Goal: Transaction & Acquisition: Book appointment/travel/reservation

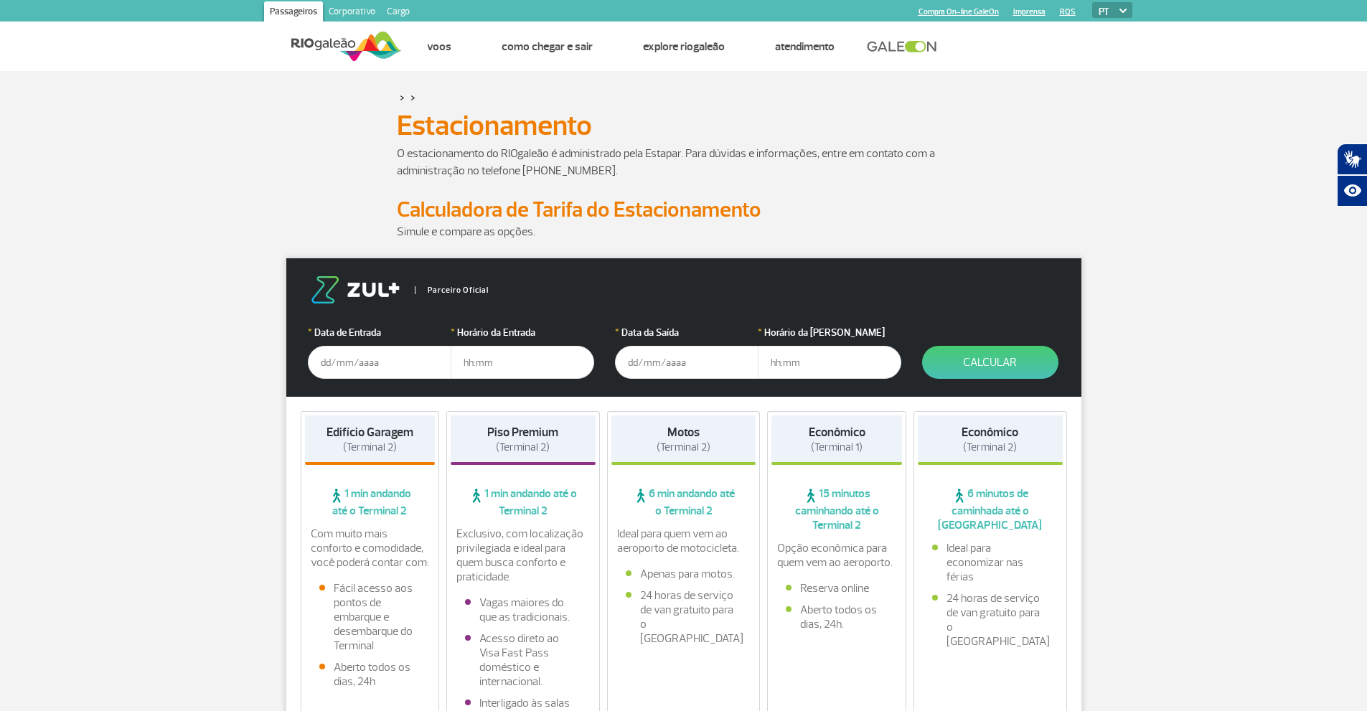
click at [349, 362] on input "text" at bounding box center [379, 362] width 143 height 33
click at [391, 408] on div "Edifício Garagem (Terminal 2) 1 min andando até o Terminal 2 Com muito mais con…" at bounding box center [683, 584] width 795 height 375
click at [382, 355] on input "[DATE]" at bounding box center [379, 362] width 143 height 33
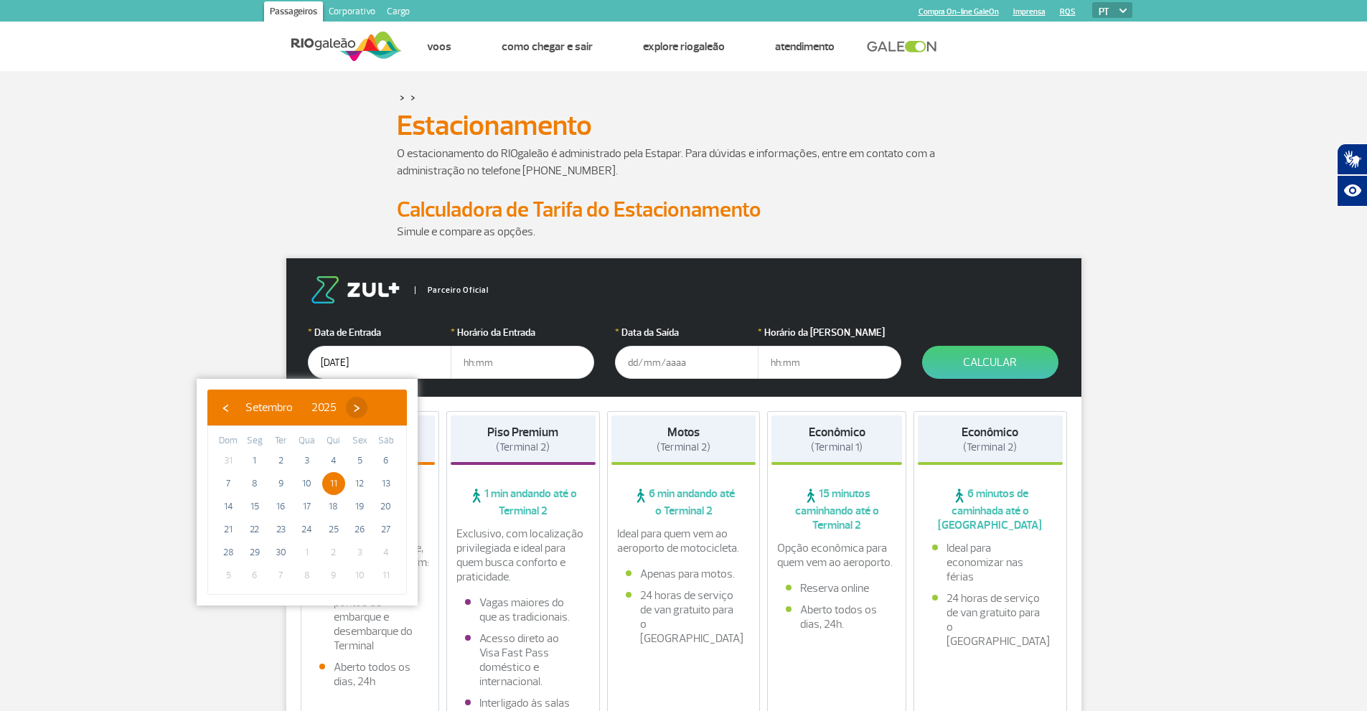
click at [367, 407] on span "›" at bounding box center [357, 408] width 22 height 22
click at [359, 407] on span "›" at bounding box center [348, 408] width 22 height 22
click at [369, 407] on span "›" at bounding box center [359, 408] width 22 height 22
click at [353, 407] on span "›" at bounding box center [342, 408] width 22 height 22
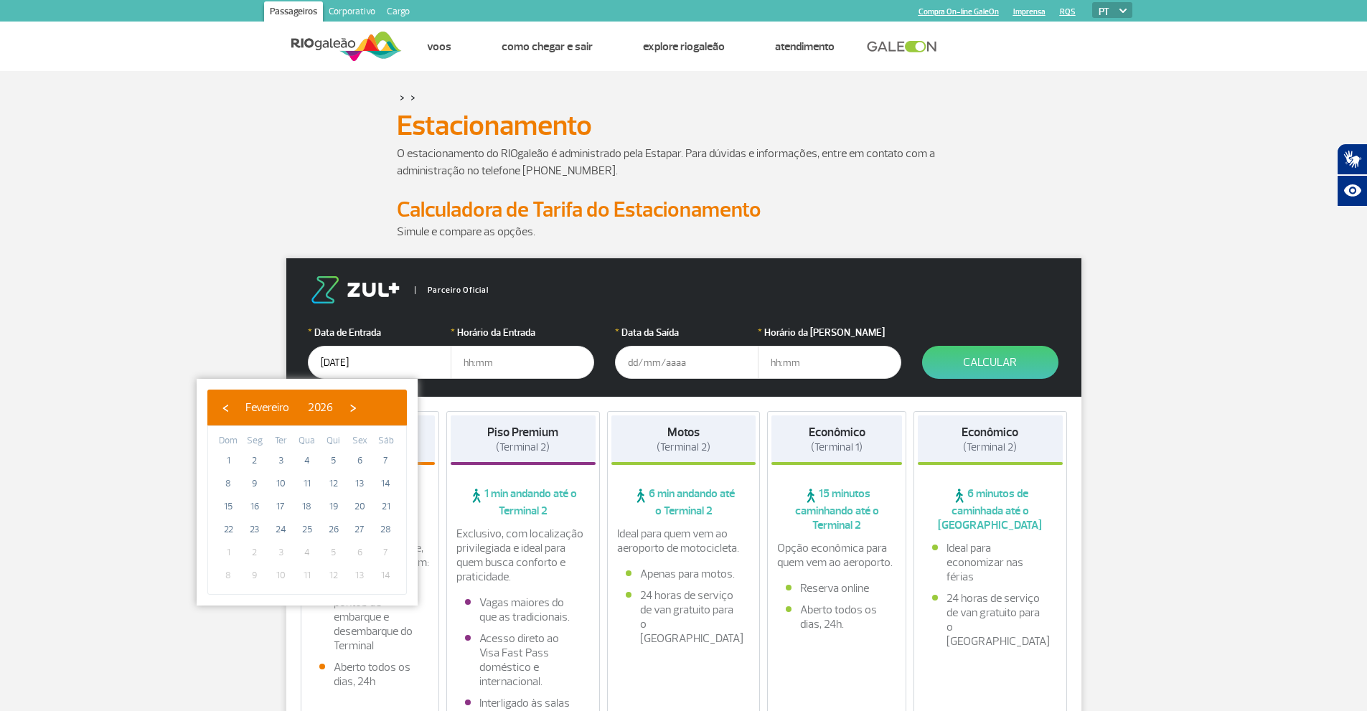
click at [364, 407] on span "›" at bounding box center [353, 408] width 22 height 22
click at [351, 407] on span "›" at bounding box center [340, 408] width 22 height 22
click at [228, 406] on span "‹" at bounding box center [226, 408] width 22 height 22
click at [307, 484] on span "11" at bounding box center [307, 483] width 23 height 23
type input "[DATE]"
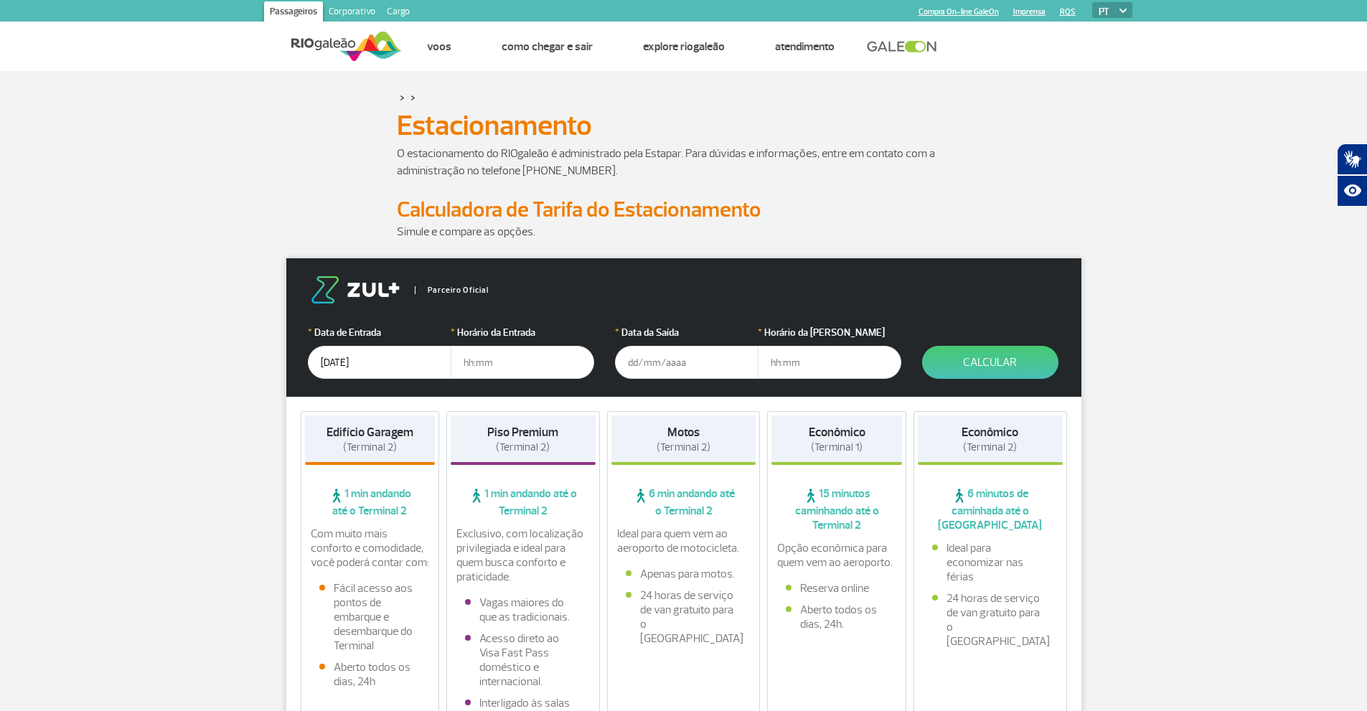
click at [498, 364] on input "text" at bounding box center [522, 362] width 143 height 33
type input "4"
type input "04:00"
click at [685, 358] on input "text" at bounding box center [686, 362] width 143 height 33
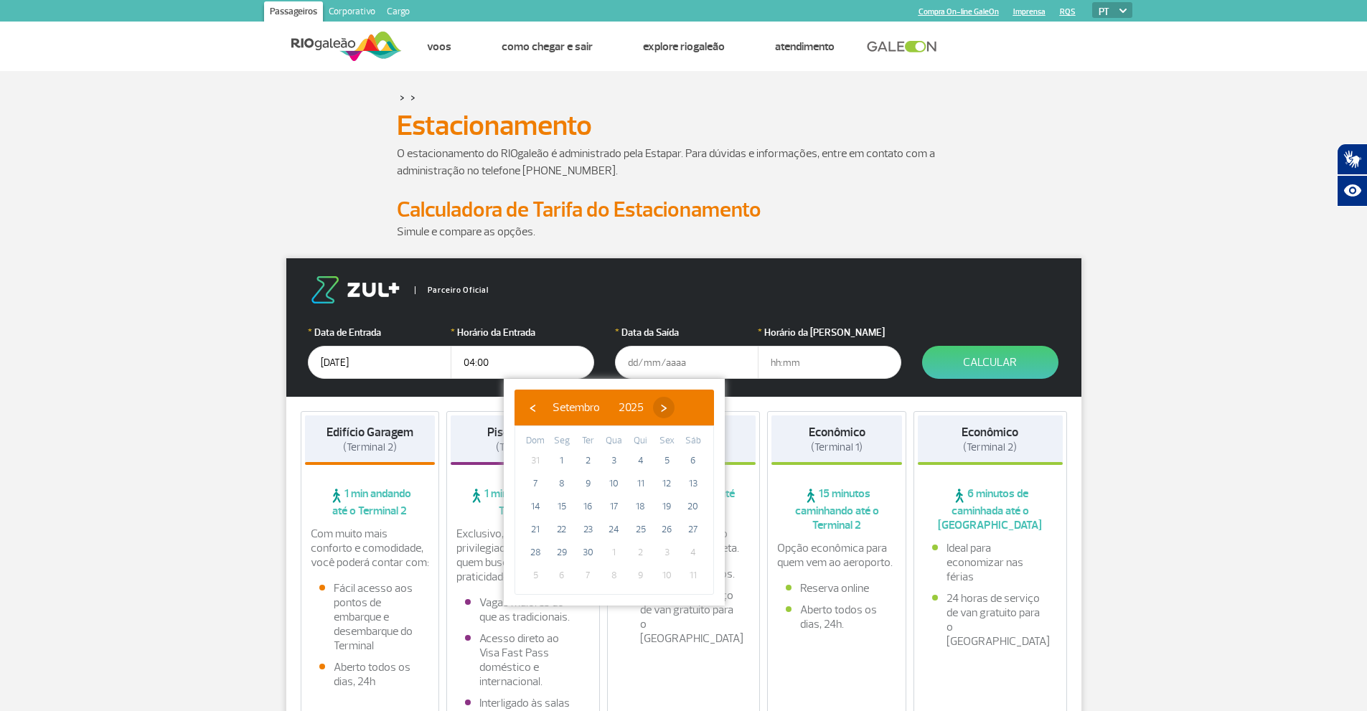
click at [674, 407] on span "›" at bounding box center [664, 408] width 22 height 22
click at [666, 407] on span "›" at bounding box center [655, 408] width 22 height 22
click at [677, 407] on span "›" at bounding box center [666, 408] width 22 height 22
click at [660, 407] on span "›" at bounding box center [650, 408] width 22 height 22
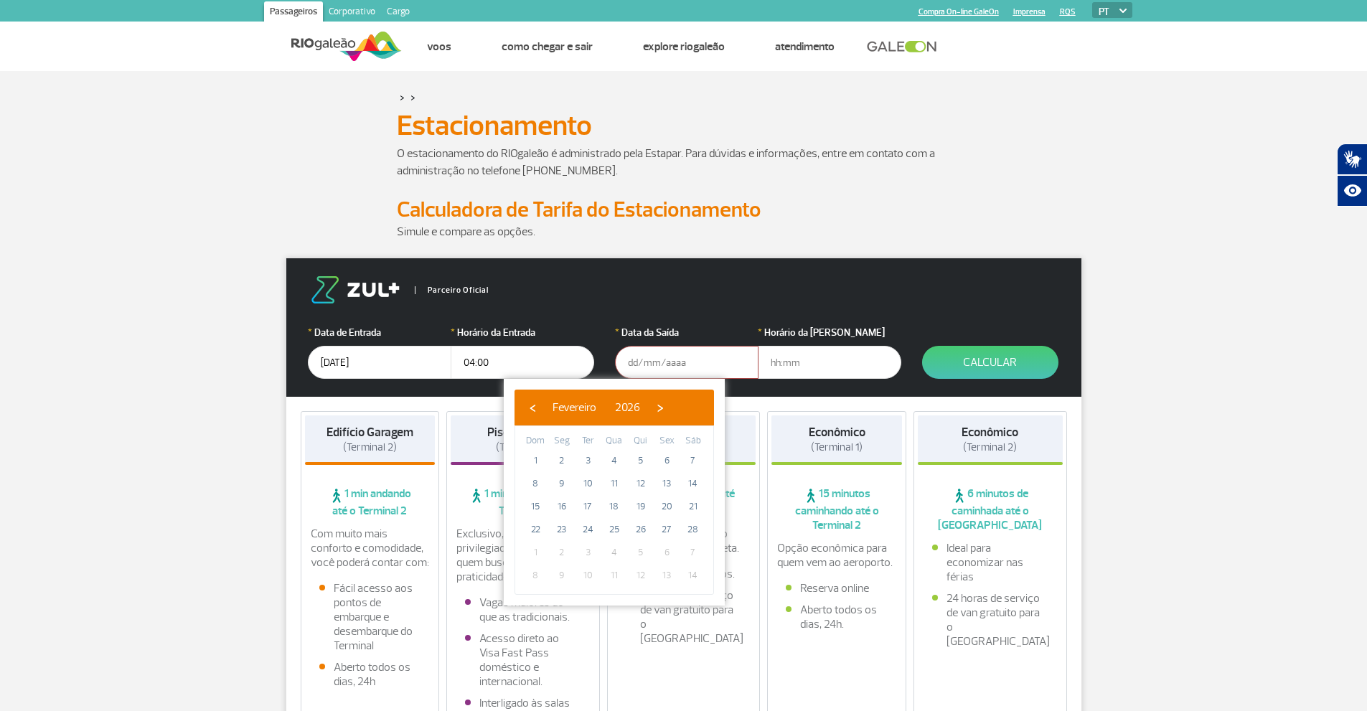
click at [671, 407] on span "›" at bounding box center [660, 408] width 22 height 22
click at [591, 504] on span "17" at bounding box center [587, 506] width 23 height 23
type input "[DATE]"
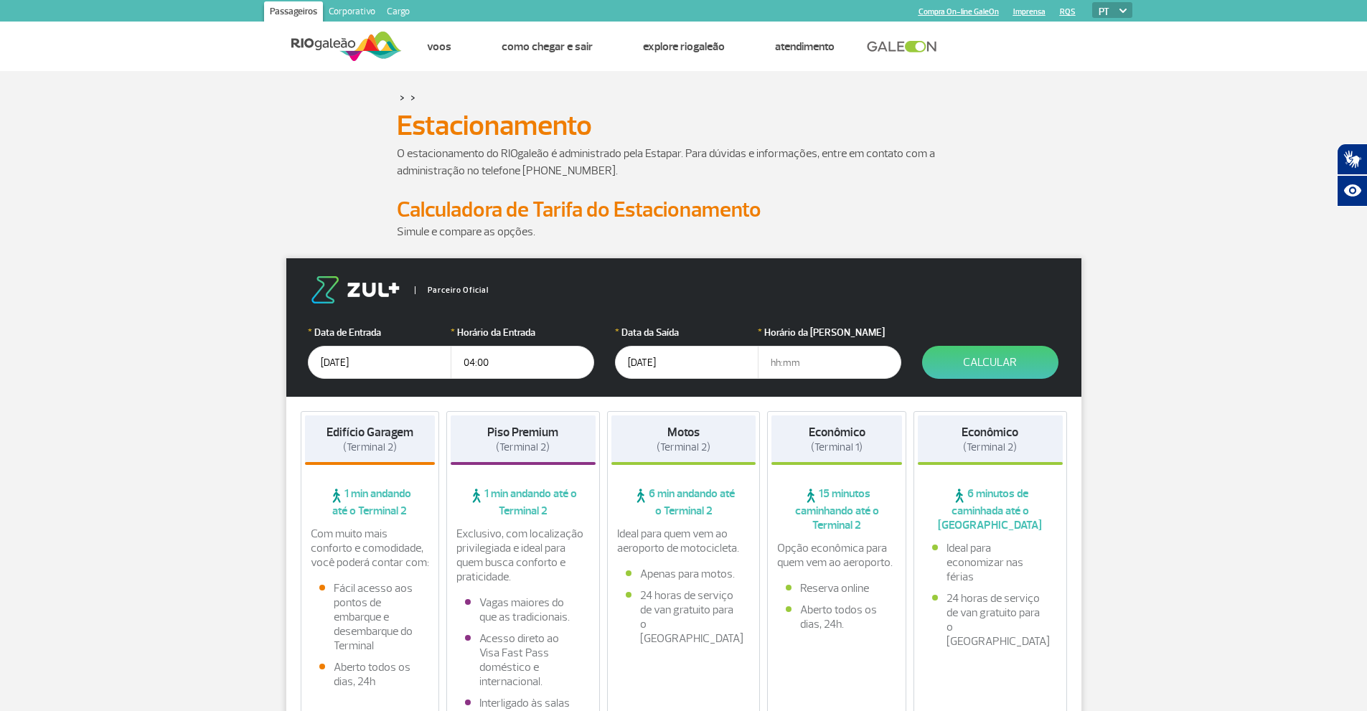
click at [769, 362] on input "text" at bounding box center [829, 362] width 143 height 33
type input "07:00"
click at [999, 362] on button "Calcular" at bounding box center [990, 362] width 136 height 33
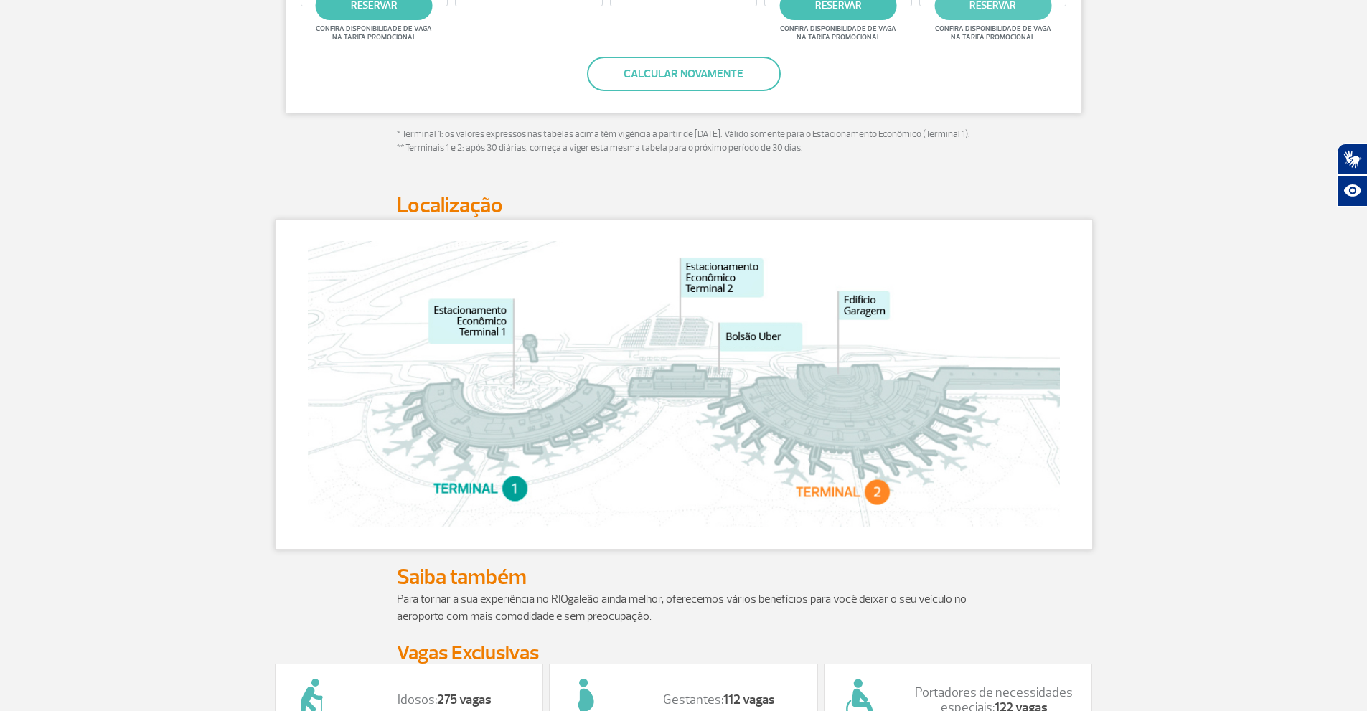
scroll to position [574, 0]
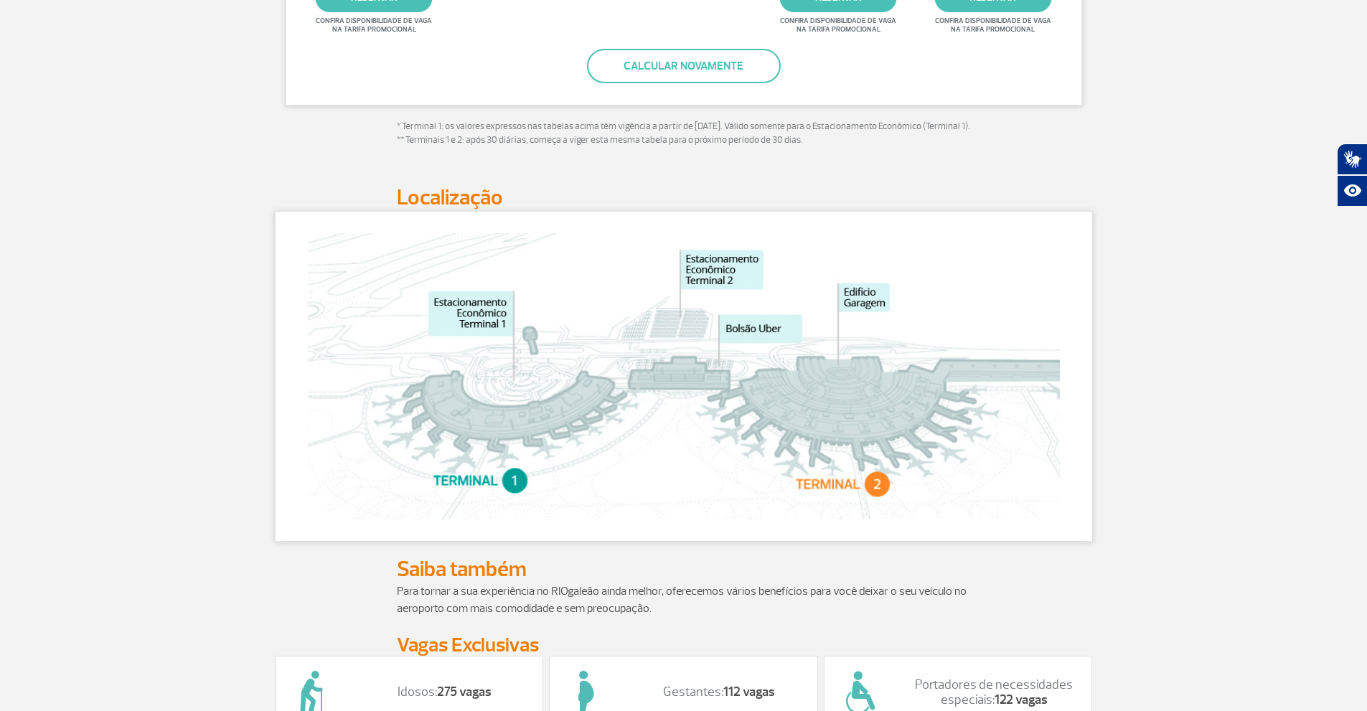
click at [689, 335] on img at bounding box center [684, 376] width 752 height 286
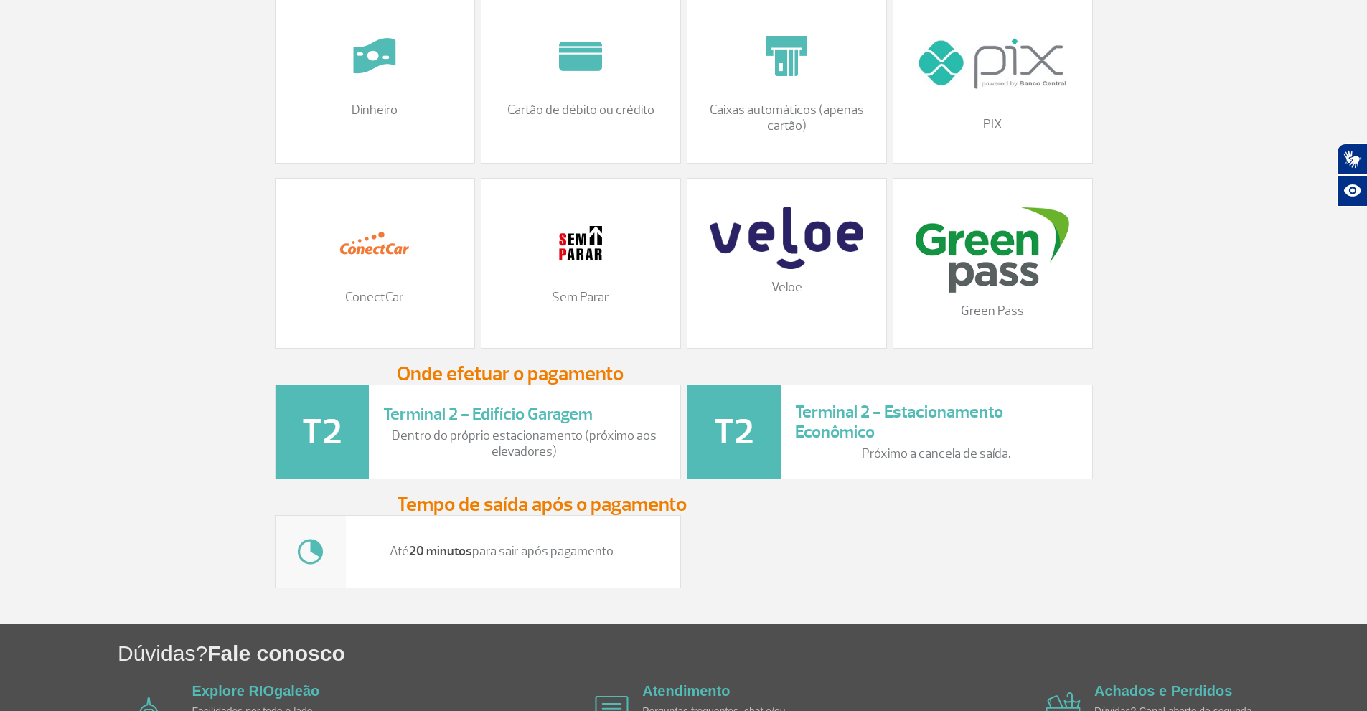
scroll to position [1578, 0]
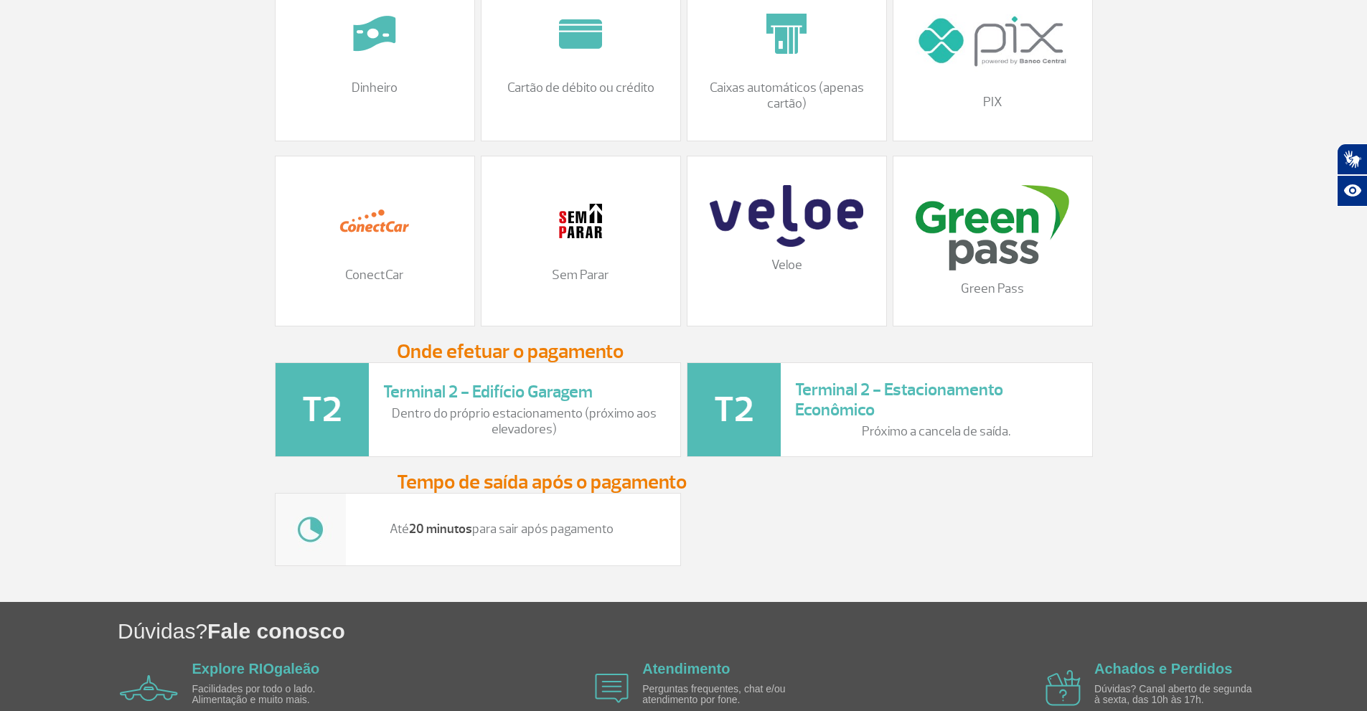
click at [783, 235] on img at bounding box center [786, 216] width 153 height 62
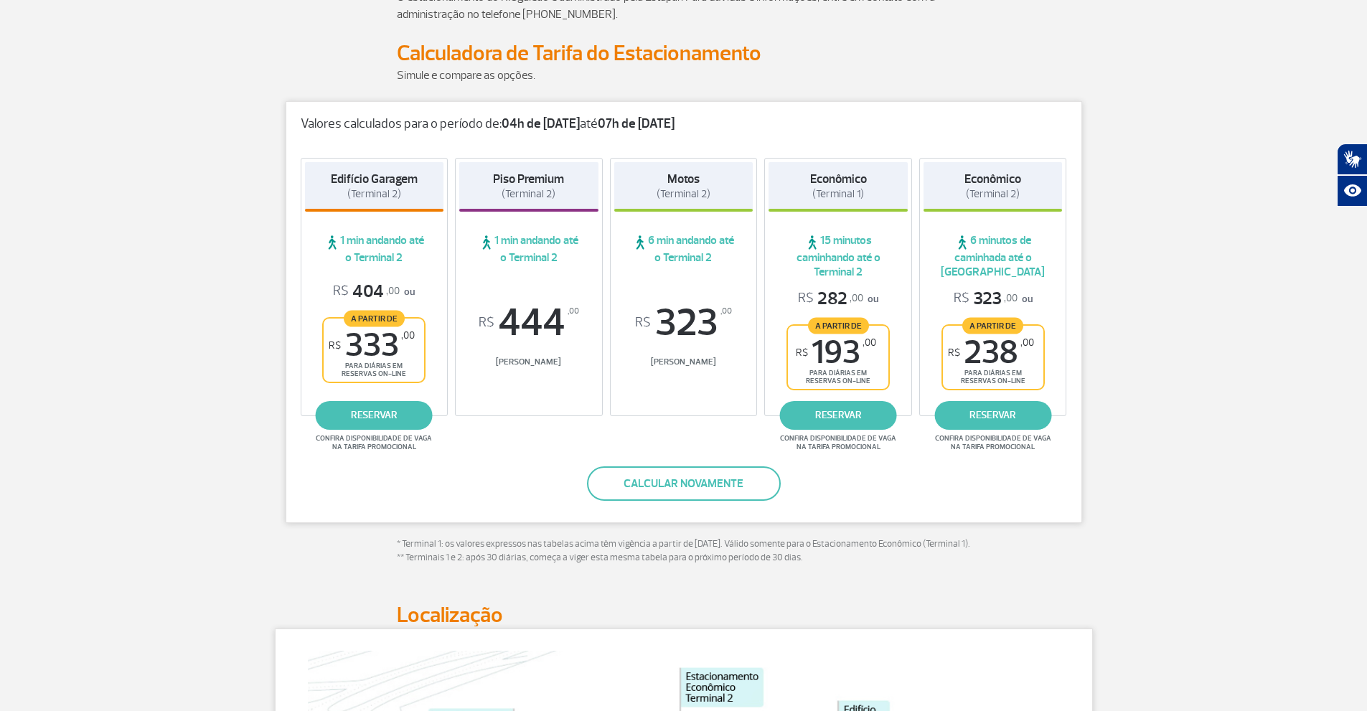
scroll to position [0, 0]
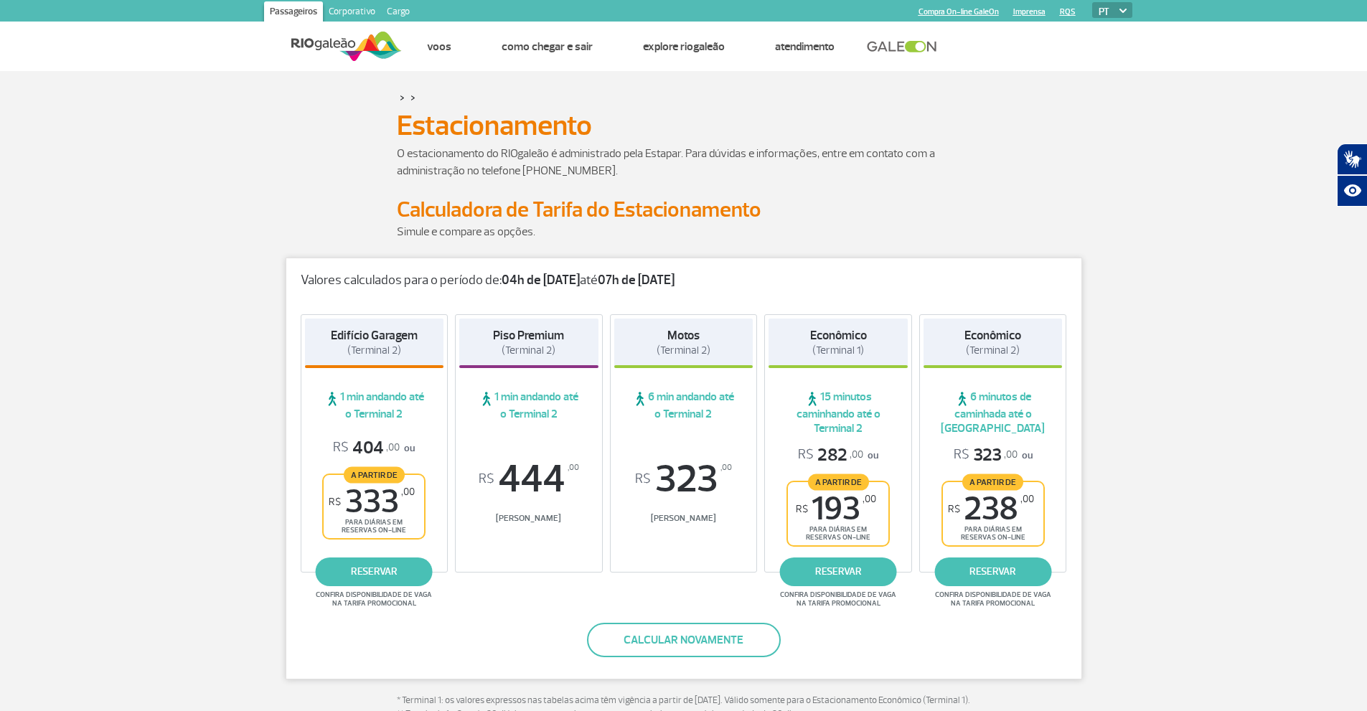
click at [377, 512] on span "R$ 333 ,00" at bounding box center [372, 502] width 86 height 32
click at [361, 392] on span "1 min andando até o Terminal 2" at bounding box center [374, 406] width 139 height 32
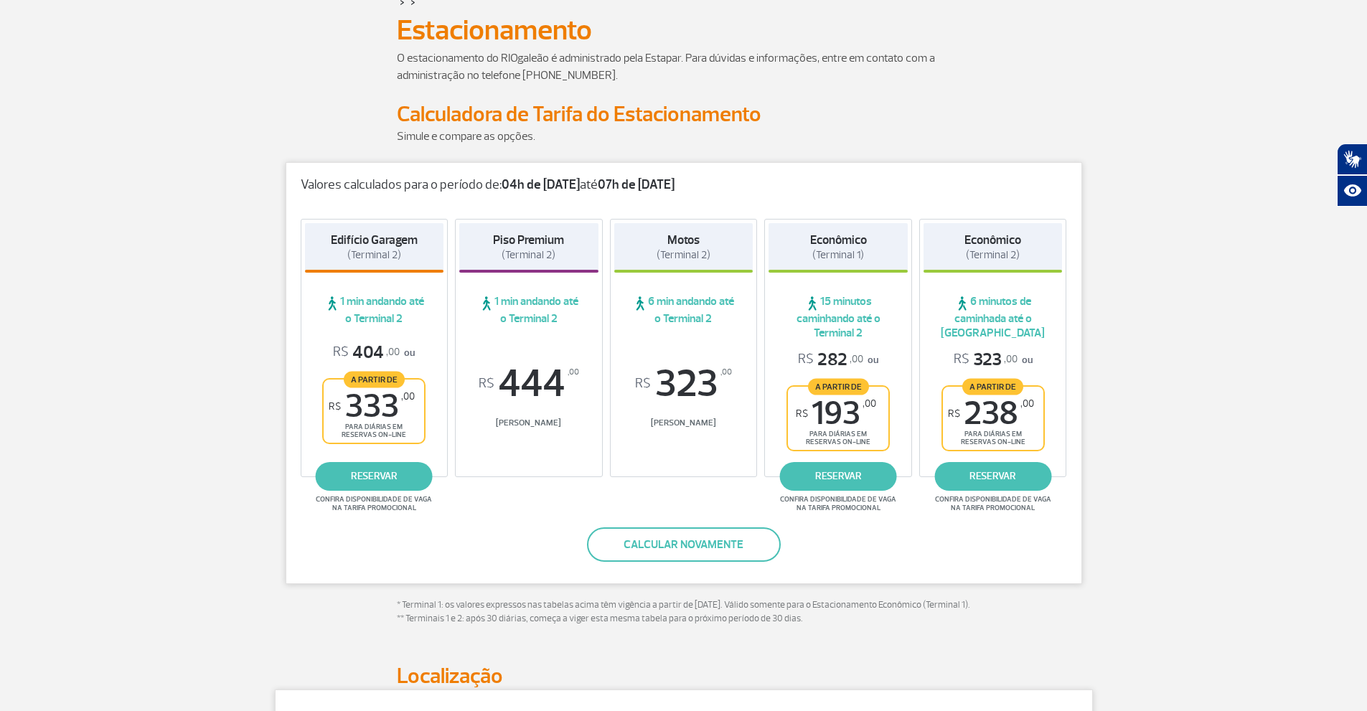
scroll to position [94, 0]
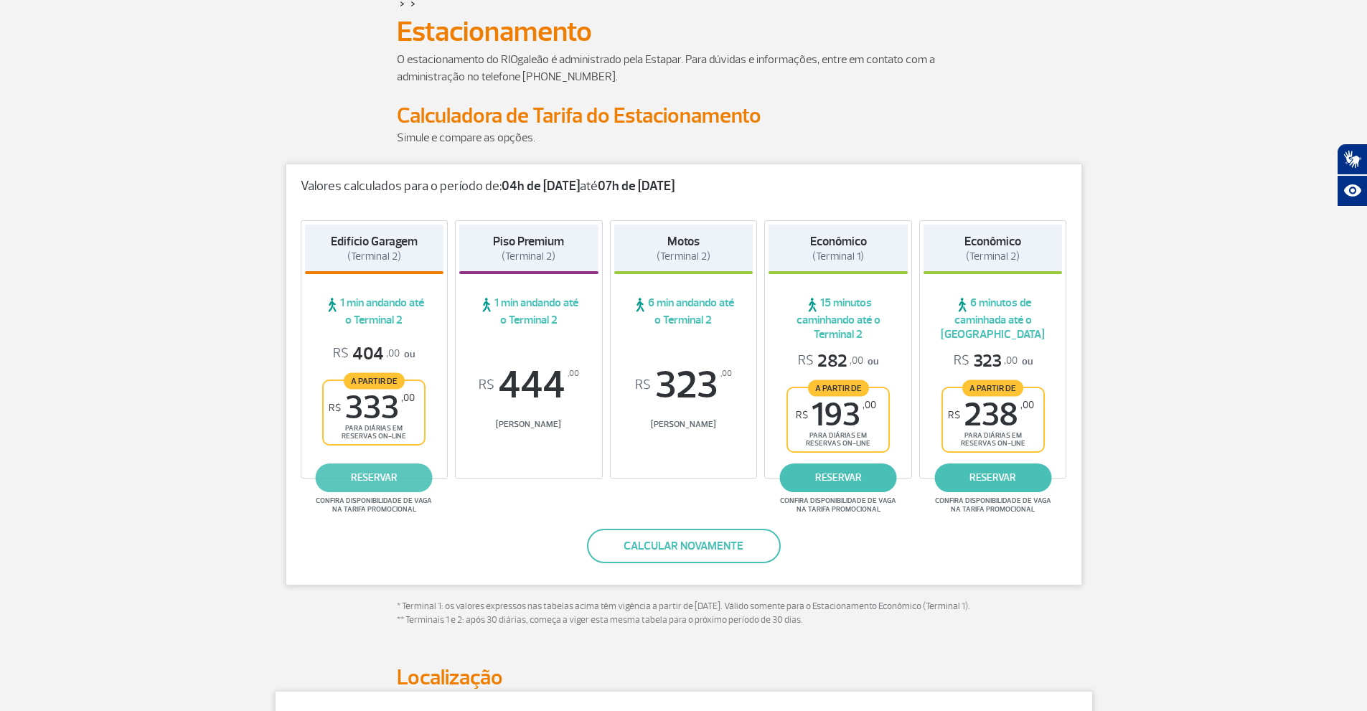
click at [377, 475] on link "reservar" at bounding box center [374, 477] width 117 height 29
